Goal: Navigation & Orientation: Go to known website

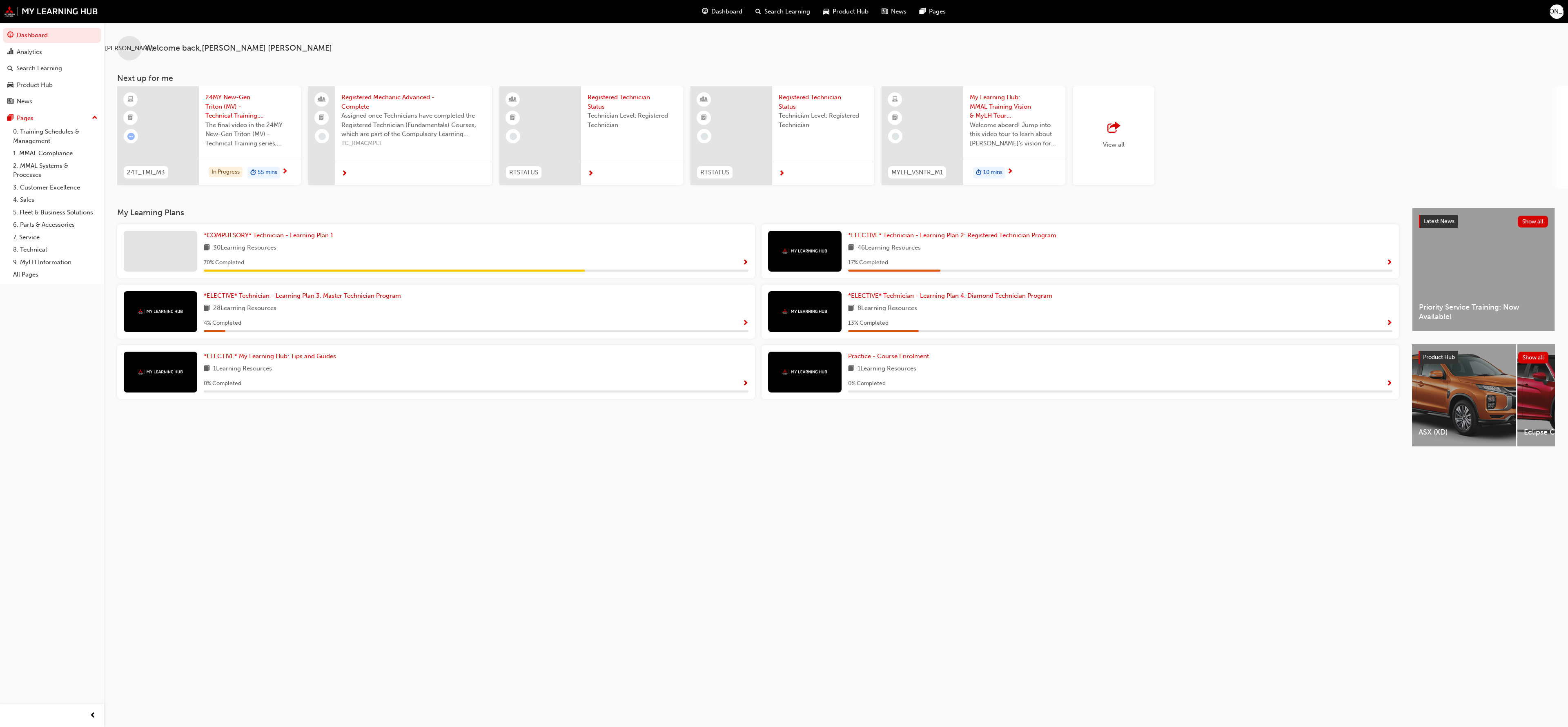
click at [1560, 11] on span "[PERSON_NAME]" at bounding box center [1557, 11] width 49 height 9
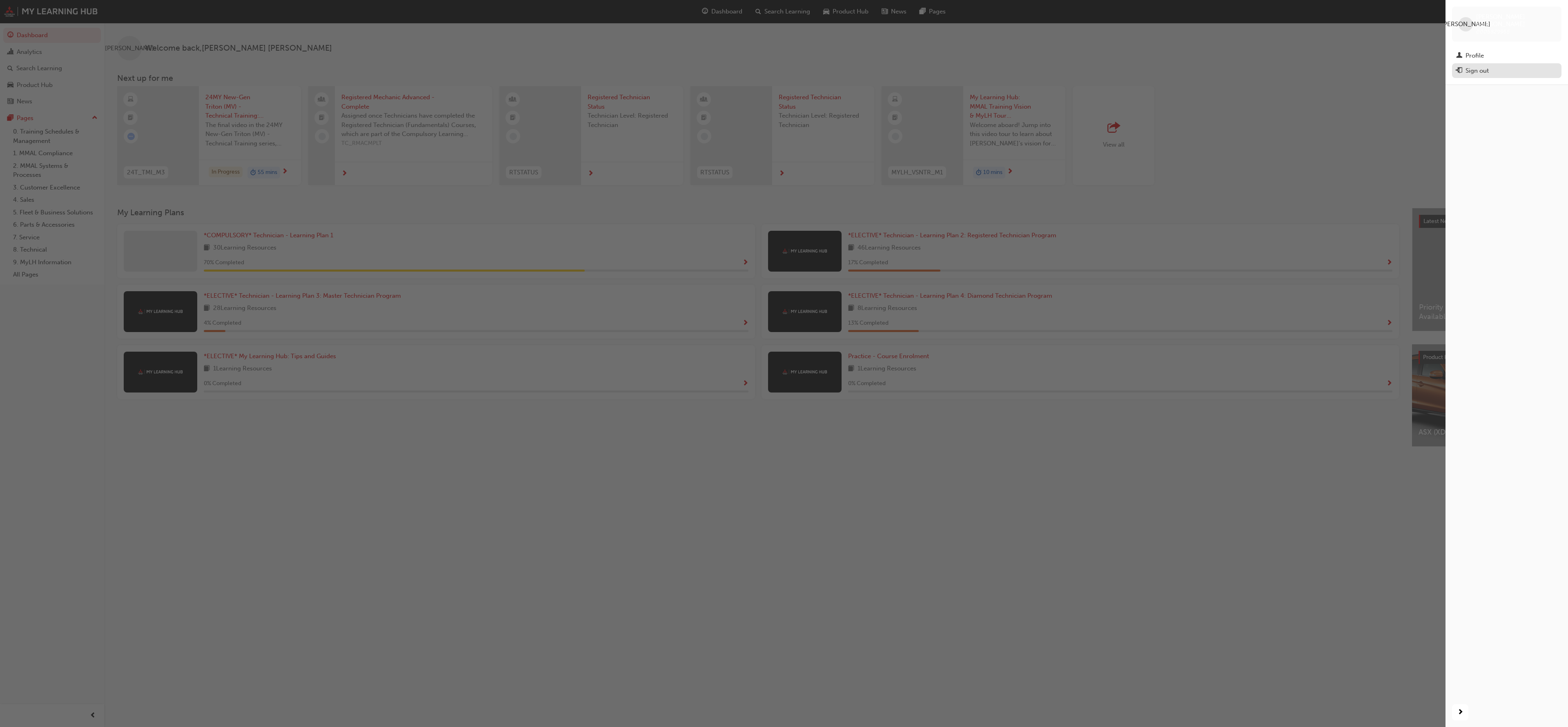
click at [1478, 68] on div "Sign out" at bounding box center [1507, 71] width 101 height 10
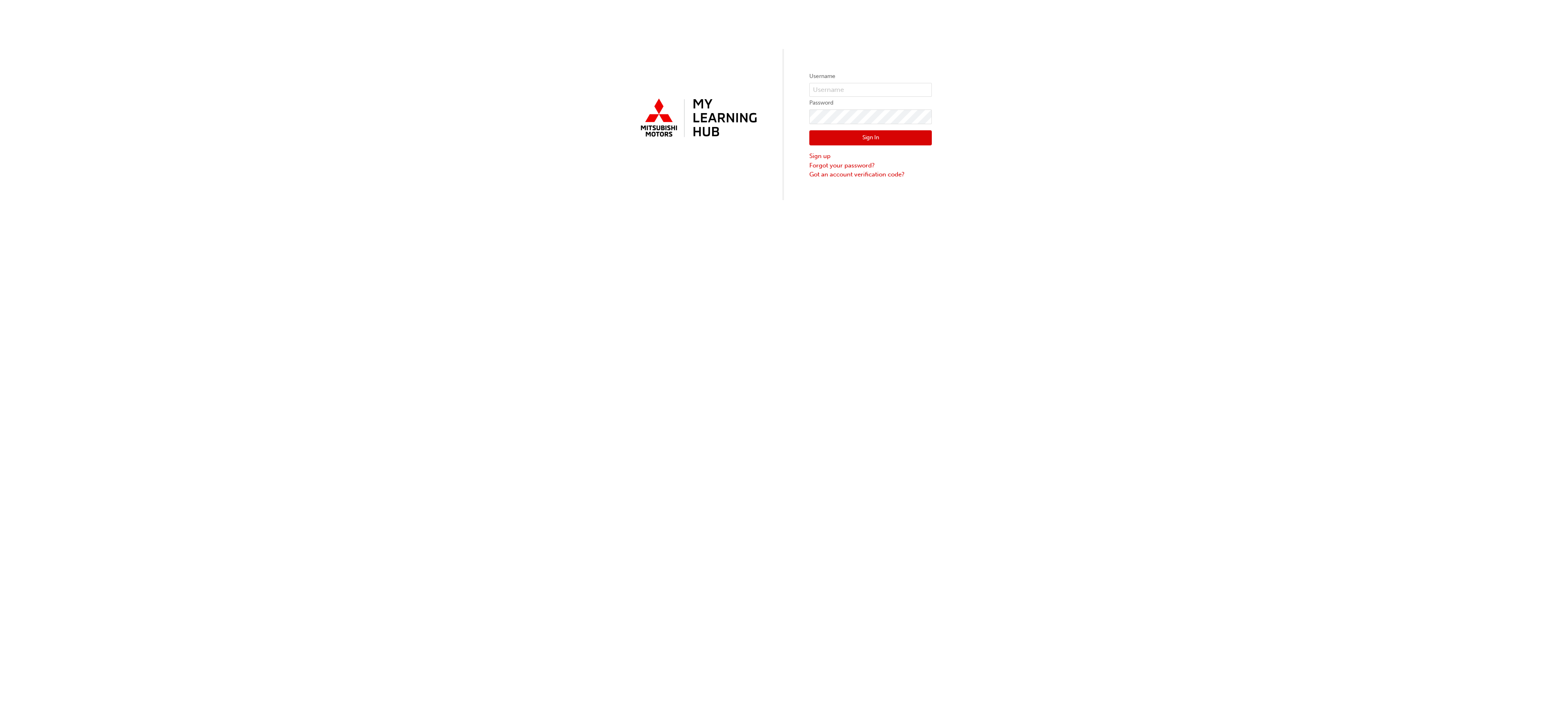
click at [805, 127] on div "Username Password Sign In Sign up Forgot your password? Got an account verifica…" at bounding box center [784, 100] width 1568 height 200
click at [895, 91] on input "text" at bounding box center [870, 90] width 122 height 14
type input "0005763285"
click at [894, 269] on div "Username 0005763285 Password Sign In Sign up Forgot your password? Got an accou…" at bounding box center [784, 364] width 1568 height 727
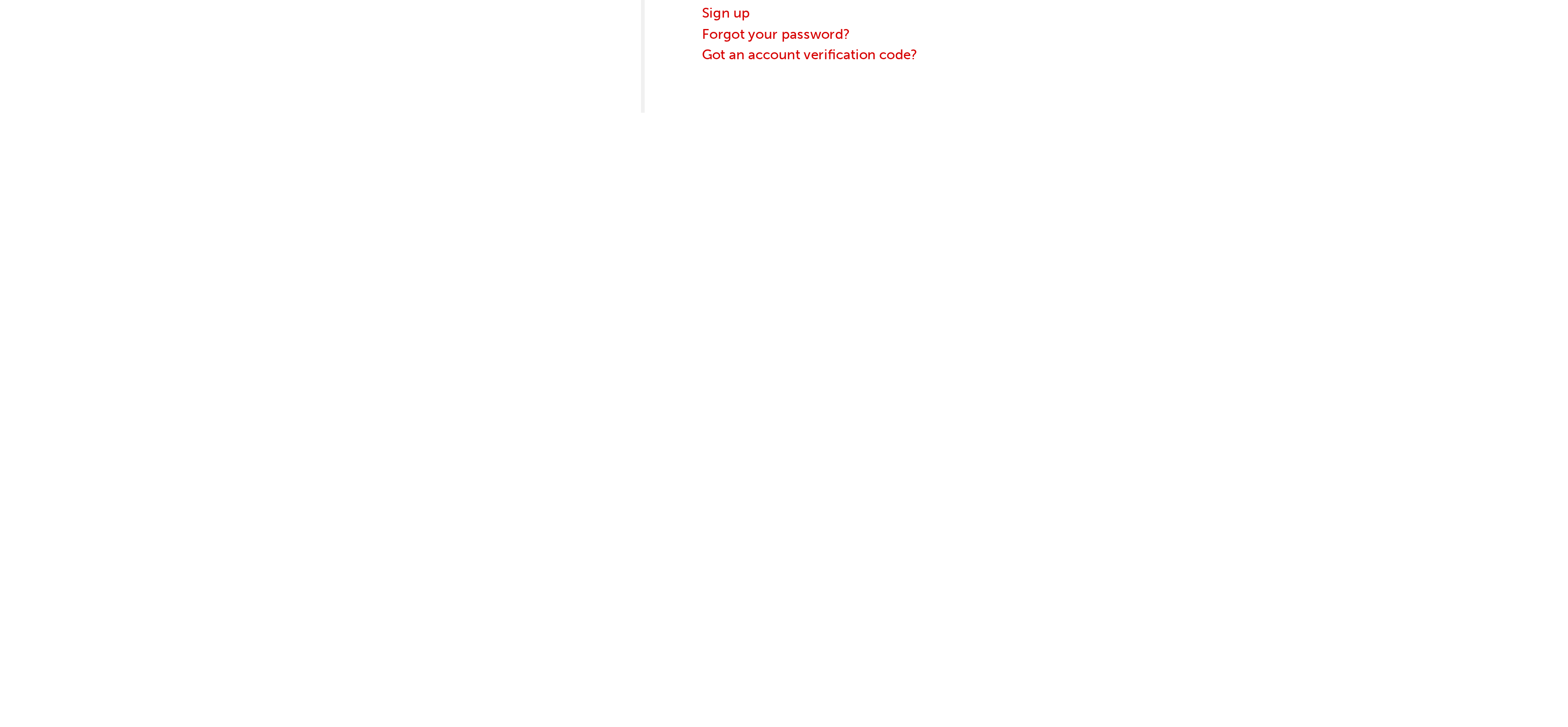
click at [894, 269] on div "Username 0005763285 Password Sign In Sign up Forgot your password? Got an accou…" at bounding box center [784, 364] width 1568 height 727
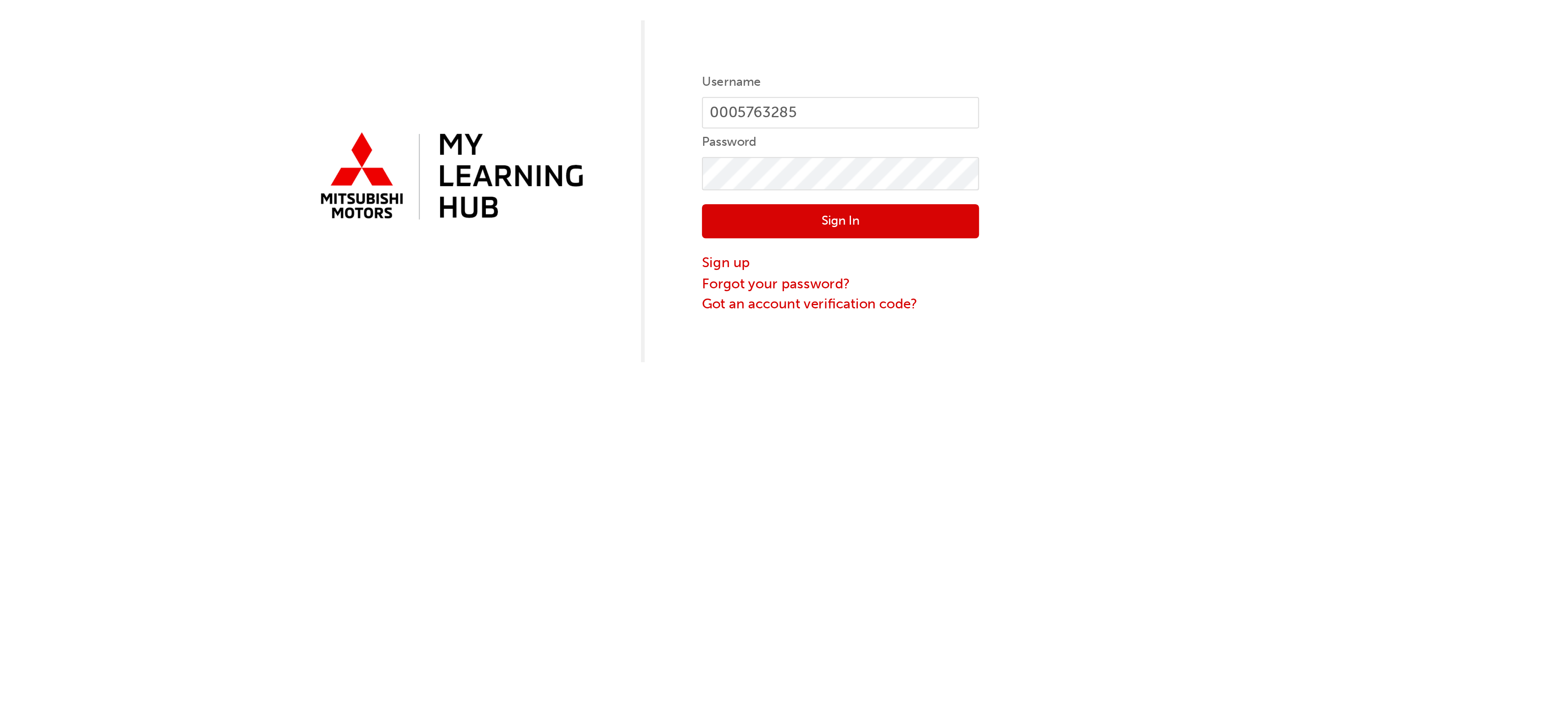
click at [880, 141] on button "Sign In" at bounding box center [870, 138] width 122 height 15
